Goal: Feedback & Contribution: Leave review/rating

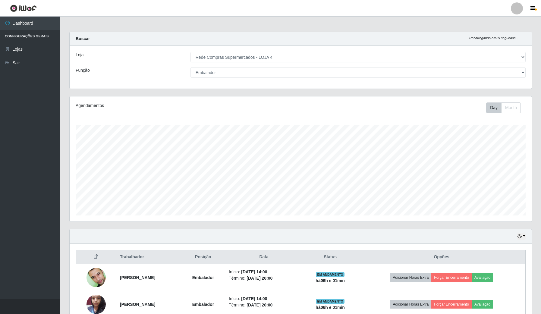
select select "159"
select select "1"
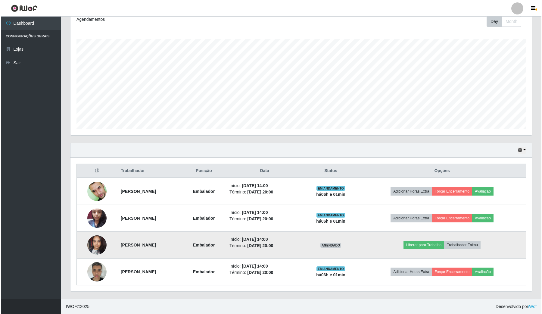
scroll to position [125, 462]
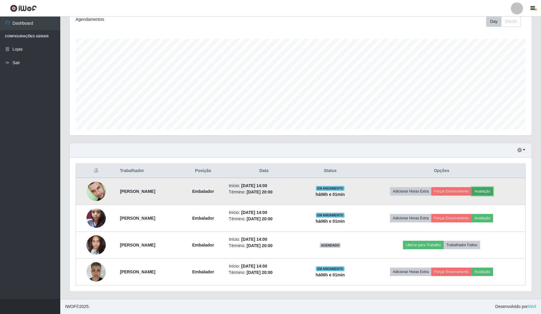
click at [490, 191] on button "Avaliação" at bounding box center [481, 191] width 21 height 8
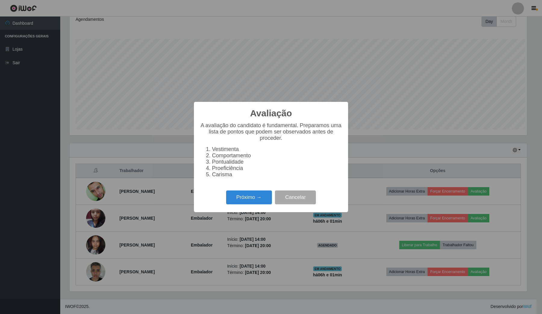
scroll to position [125, 457]
click at [257, 197] on button "Próximo →" at bounding box center [249, 197] width 46 height 14
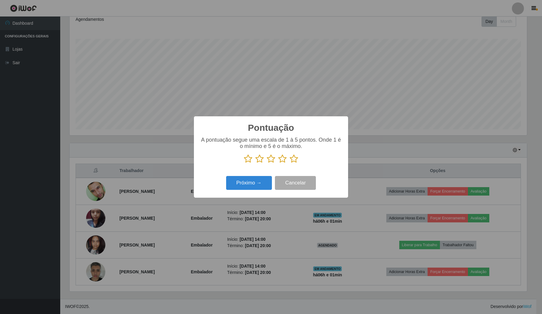
click at [293, 161] on icon at bounding box center [294, 158] width 8 height 9
click at [290, 163] on input "radio" at bounding box center [290, 163] width 0 height 0
click at [242, 186] on button "Próximo →" at bounding box center [249, 183] width 46 height 14
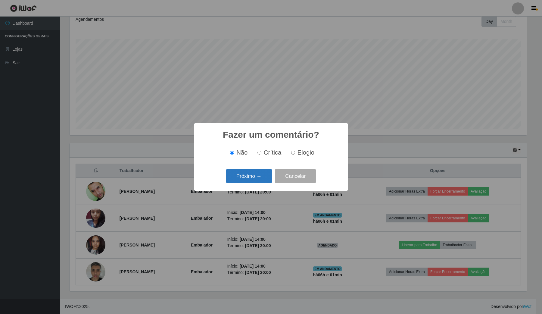
click at [250, 175] on button "Próximo →" at bounding box center [249, 176] width 46 height 14
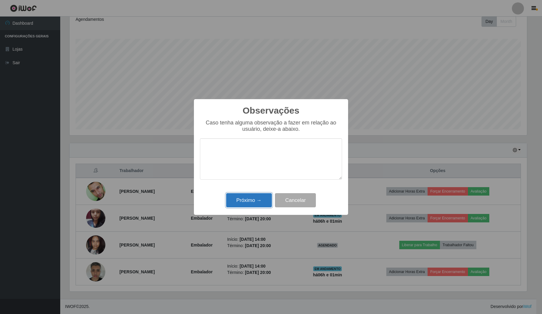
click at [262, 198] on button "Próximo →" at bounding box center [249, 200] width 46 height 14
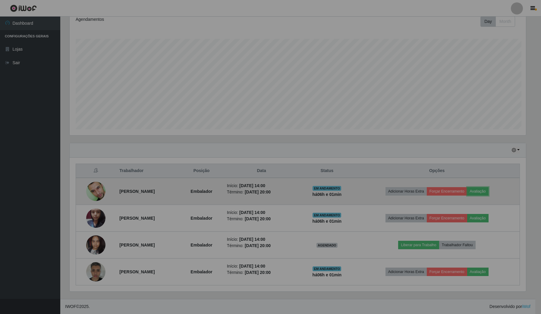
scroll to position [125, 462]
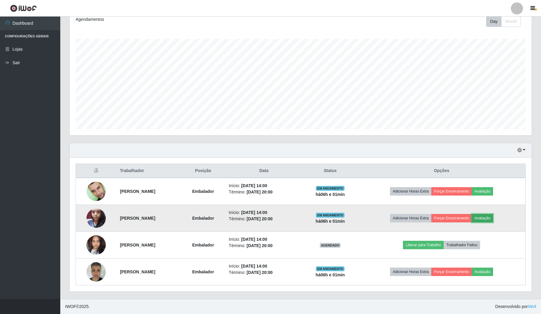
click at [491, 216] on button "Avaliação" at bounding box center [481, 218] width 21 height 8
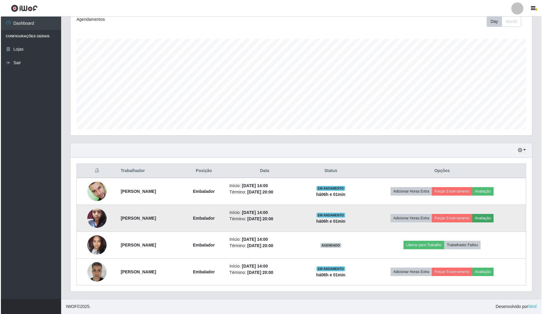
scroll to position [125, 457]
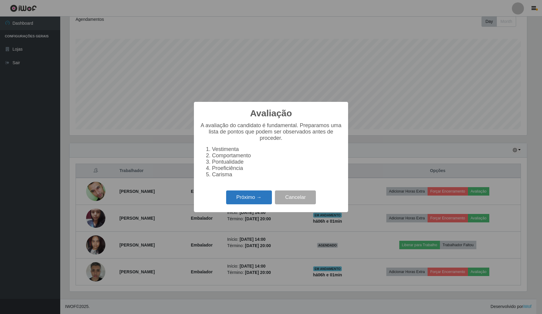
click at [234, 204] on button "Próximo →" at bounding box center [249, 197] width 46 height 14
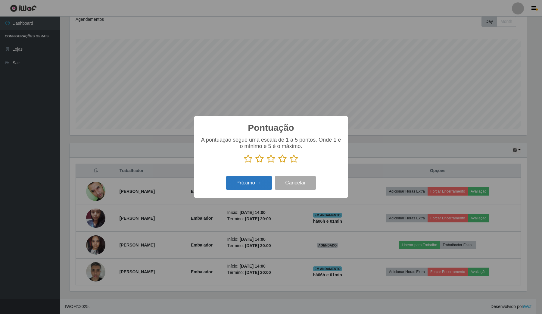
scroll to position [301149, 300817]
click at [293, 161] on icon at bounding box center [294, 158] width 8 height 9
click at [290, 163] on input "radio" at bounding box center [290, 163] width 0 height 0
click at [248, 182] on button "Próximo →" at bounding box center [249, 183] width 46 height 14
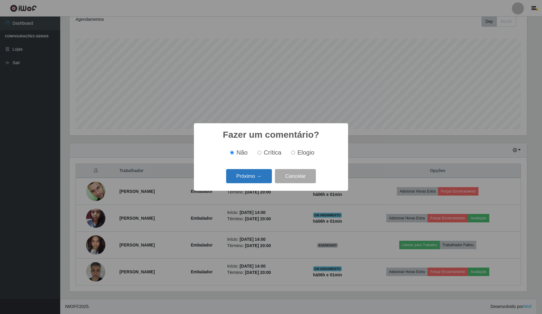
click at [253, 176] on button "Próximo →" at bounding box center [249, 176] width 46 height 14
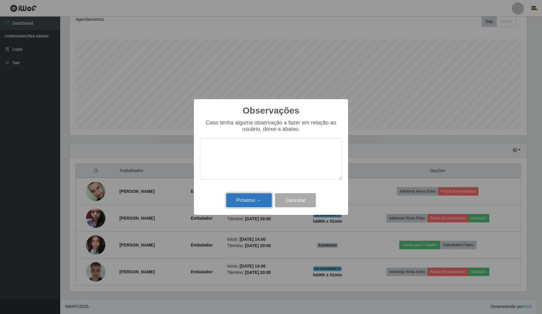
click at [254, 198] on button "Próximo →" at bounding box center [249, 200] width 46 height 14
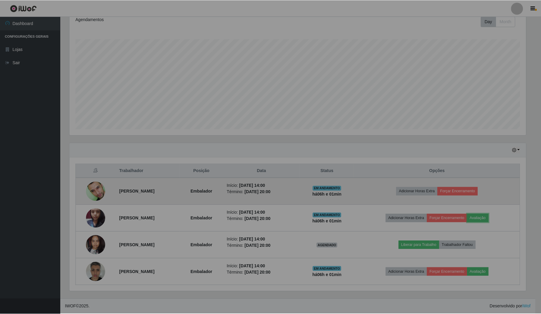
scroll to position [125, 462]
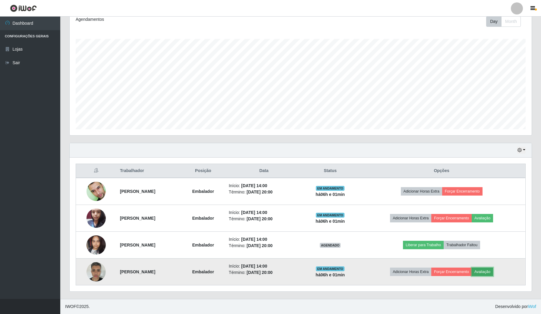
click at [489, 270] on button "Avaliação" at bounding box center [481, 272] width 21 height 8
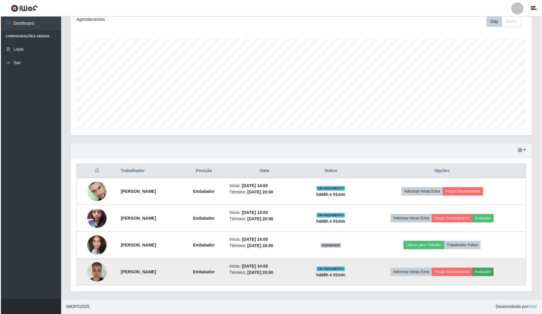
scroll to position [125, 457]
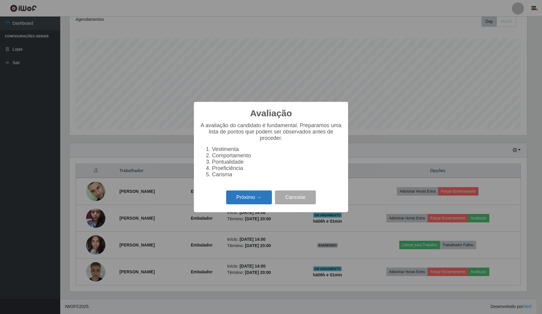
click at [239, 200] on button "Próximo →" at bounding box center [249, 197] width 46 height 14
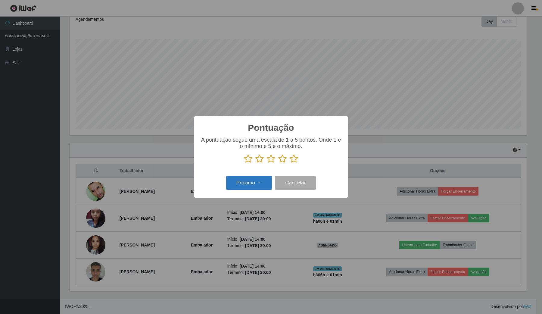
scroll to position [301149, 300817]
click at [293, 162] on icon at bounding box center [294, 158] width 8 height 9
click at [290, 163] on input "radio" at bounding box center [290, 163] width 0 height 0
click at [257, 184] on button "Próximo →" at bounding box center [249, 183] width 46 height 14
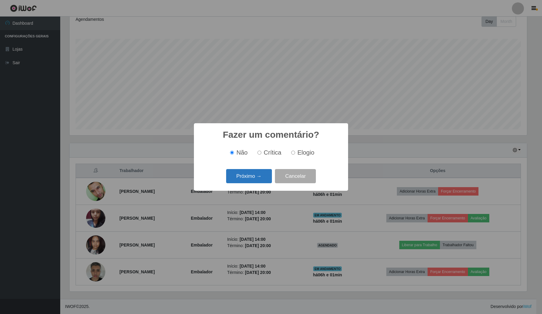
click at [261, 179] on button "Próximo →" at bounding box center [249, 176] width 46 height 14
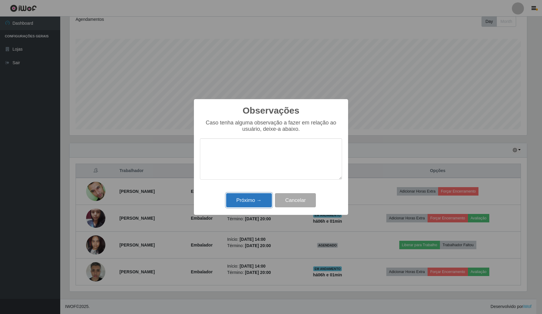
click at [252, 207] on button "Próximo →" at bounding box center [249, 200] width 46 height 14
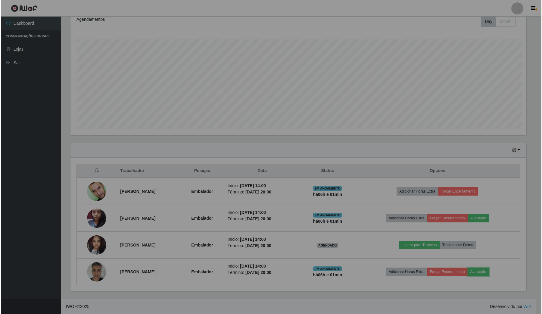
scroll to position [125, 462]
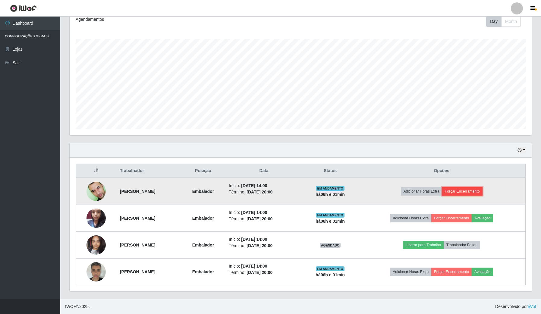
click at [464, 192] on button "Forçar Encerramento" at bounding box center [462, 191] width 40 height 8
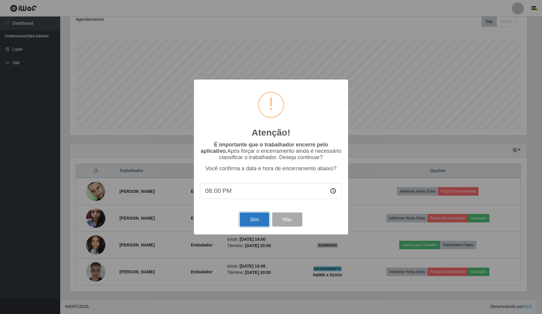
click at [252, 220] on button "Sim" at bounding box center [254, 219] width 29 height 14
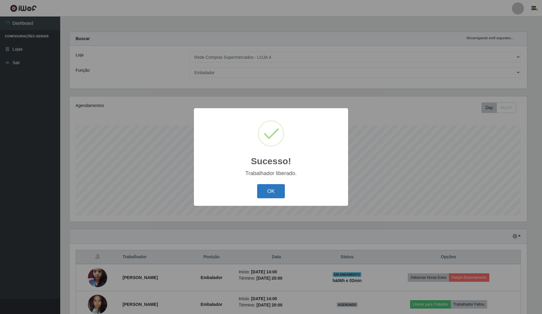
click at [285, 192] on div "OK Cancel" at bounding box center [271, 191] width 142 height 17
click at [282, 190] on button "OK" at bounding box center [271, 191] width 28 height 14
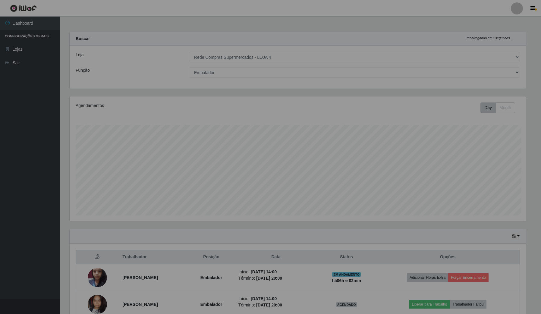
scroll to position [0, 0]
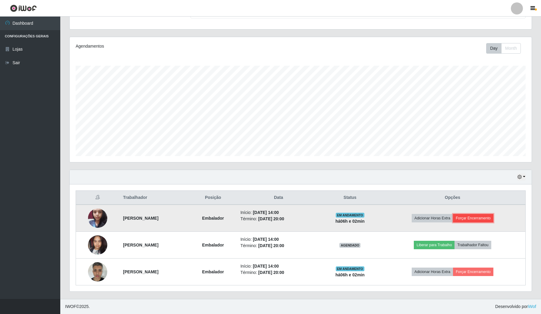
click at [468, 219] on button "Forçar Encerramento" at bounding box center [473, 218] width 40 height 8
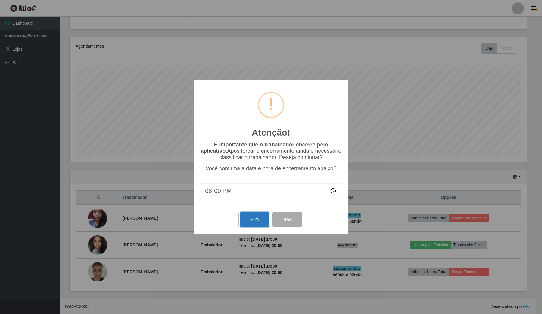
click at [248, 220] on button "Sim" at bounding box center [254, 219] width 29 height 14
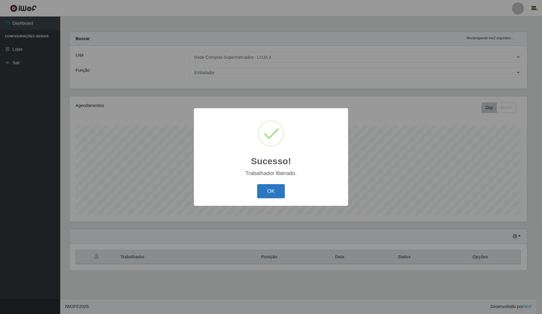
click at [278, 193] on button "OK" at bounding box center [271, 191] width 28 height 14
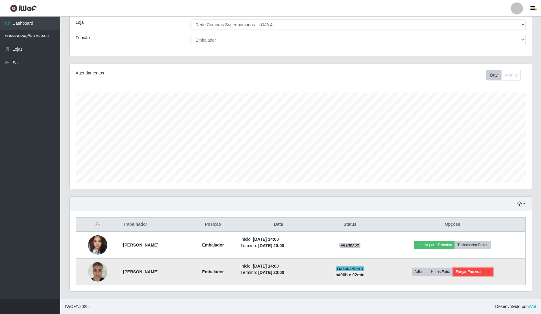
click at [491, 271] on button "Forçar Encerramento" at bounding box center [473, 272] width 40 height 8
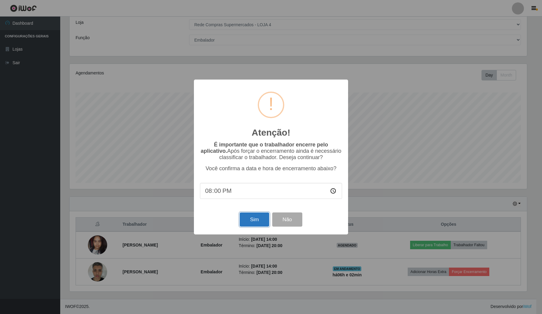
click at [259, 224] on button "Sim" at bounding box center [254, 219] width 29 height 14
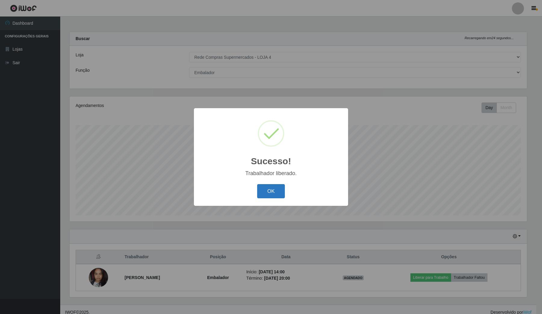
click at [273, 189] on button "OK" at bounding box center [271, 191] width 28 height 14
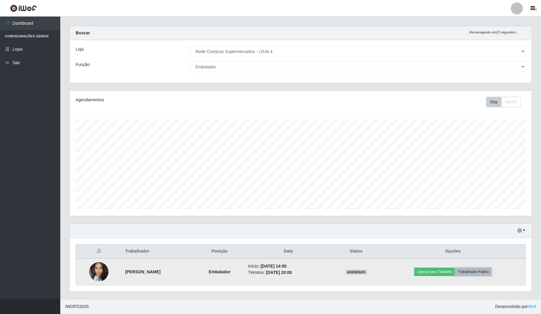
click at [485, 271] on button "Trabalhador Faltou" at bounding box center [473, 272] width 36 height 8
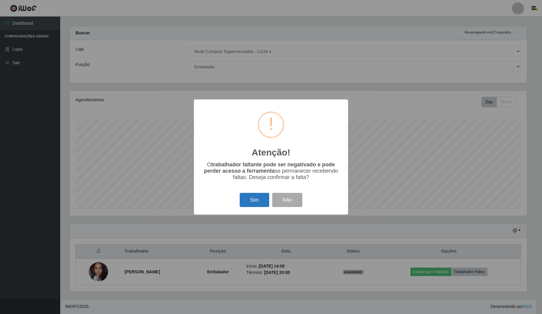
click at [257, 202] on button "Sim" at bounding box center [254, 200] width 29 height 14
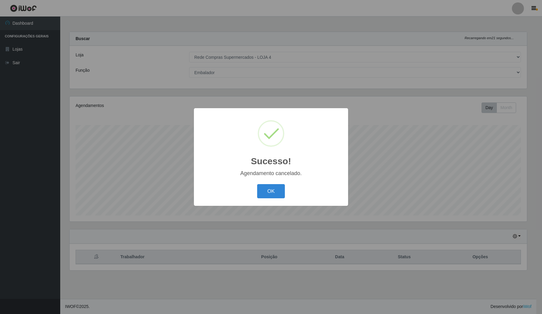
scroll to position [0, 0]
click at [277, 188] on button "OK" at bounding box center [271, 191] width 28 height 14
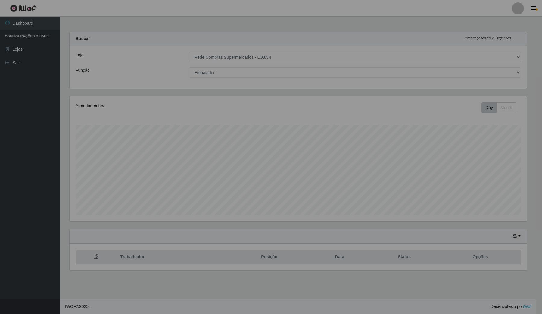
scroll to position [125, 463]
